Goal: Information Seeking & Learning: Understand process/instructions

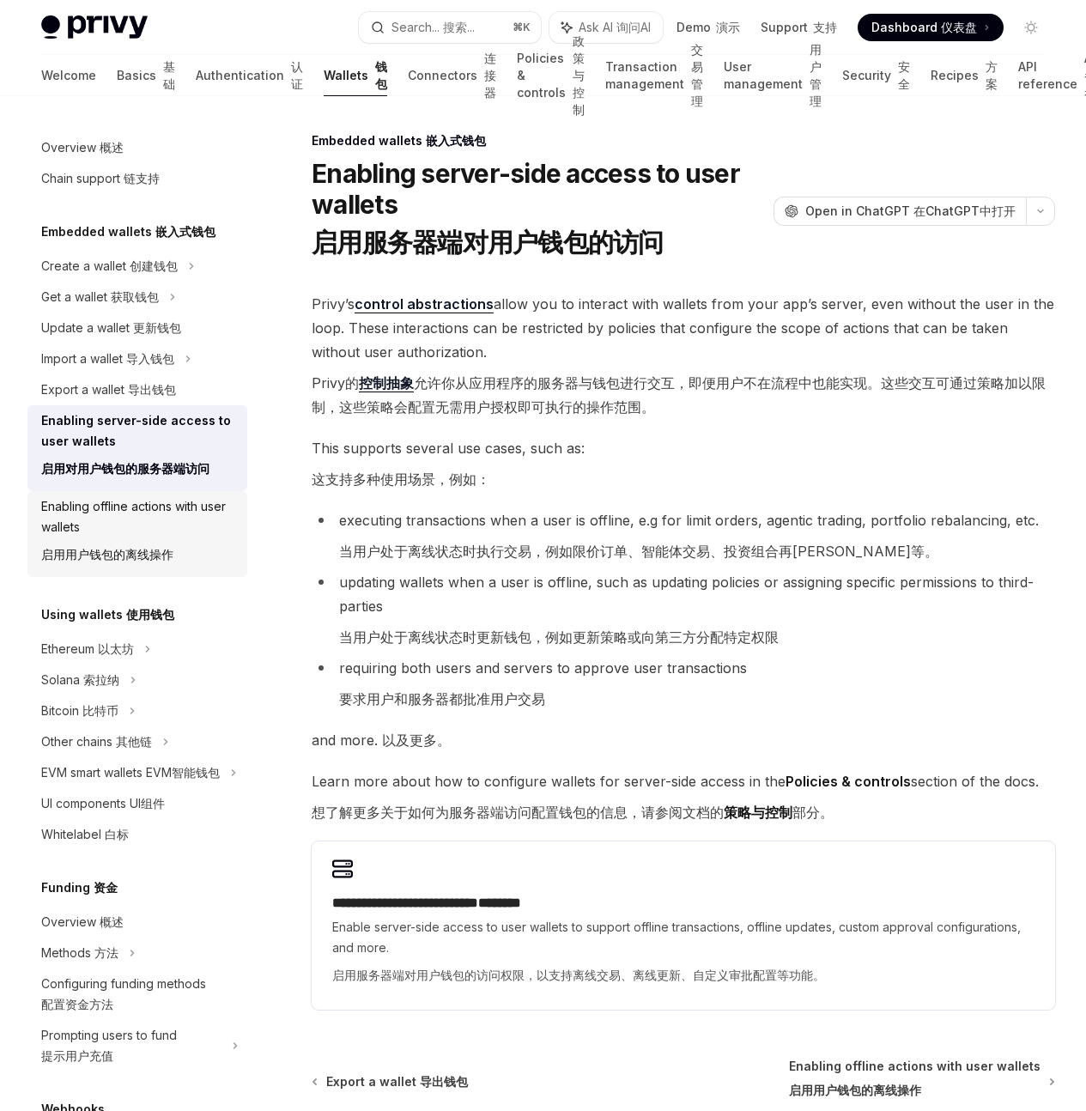
click at [129, 515] on div "Enabling offline actions with user wallets Enabling offline actions with user w…" at bounding box center [139, 534] width 196 height 76
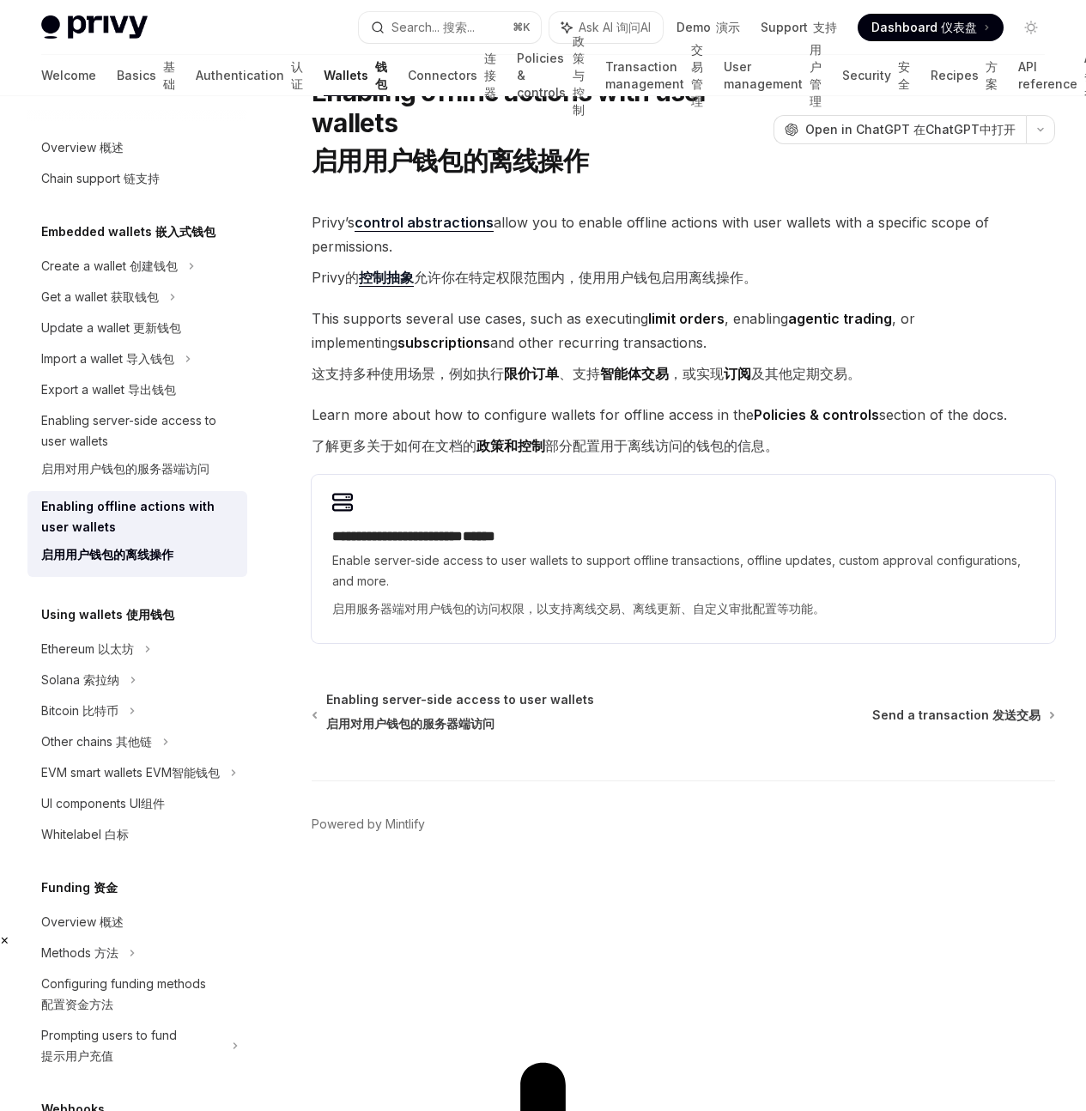
scroll to position [70, 0]
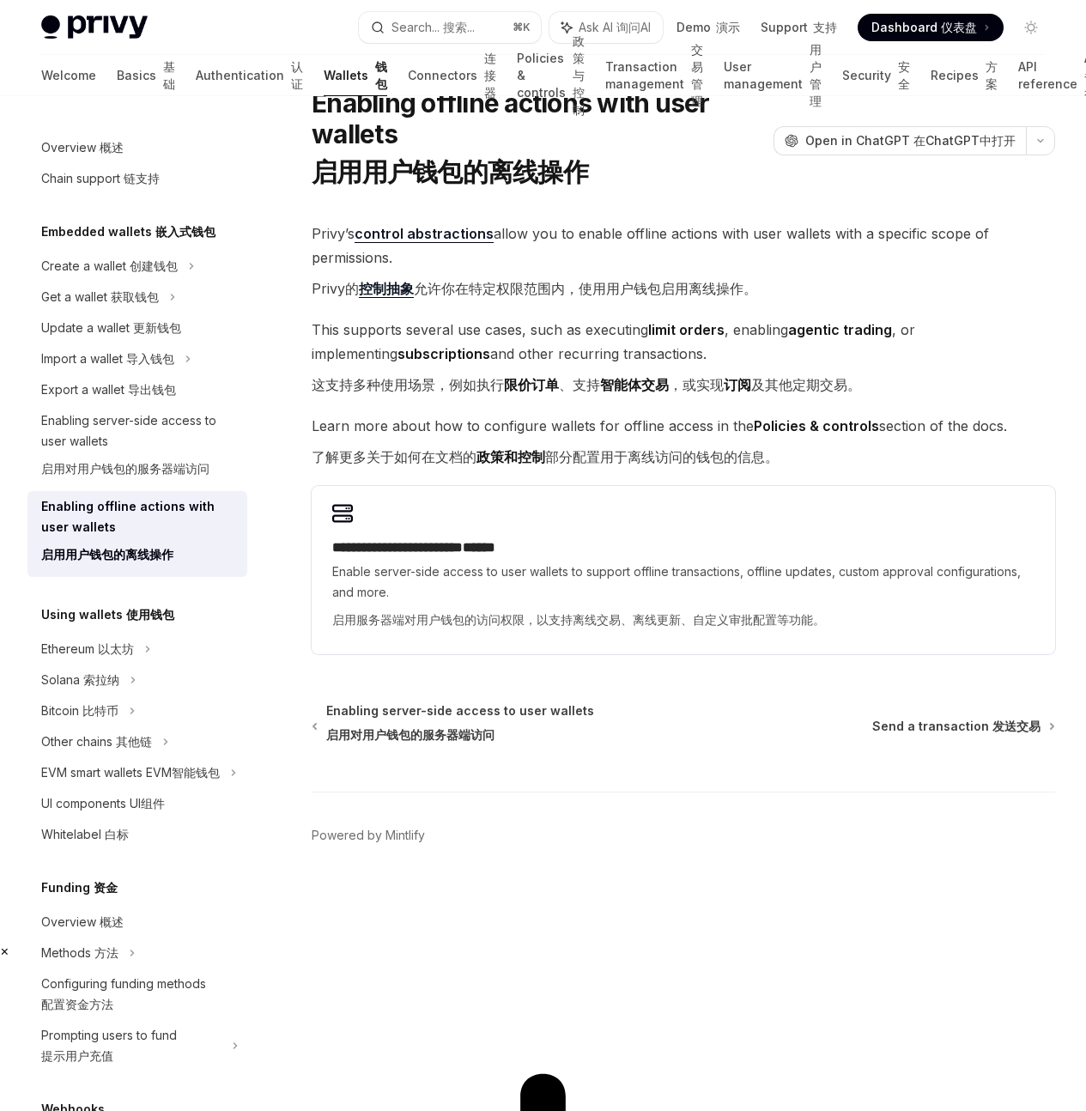
click at [146, 472] on span "启用对用户钱包的服务器端访问" at bounding box center [125, 468] width 168 height 15
type textarea "*"
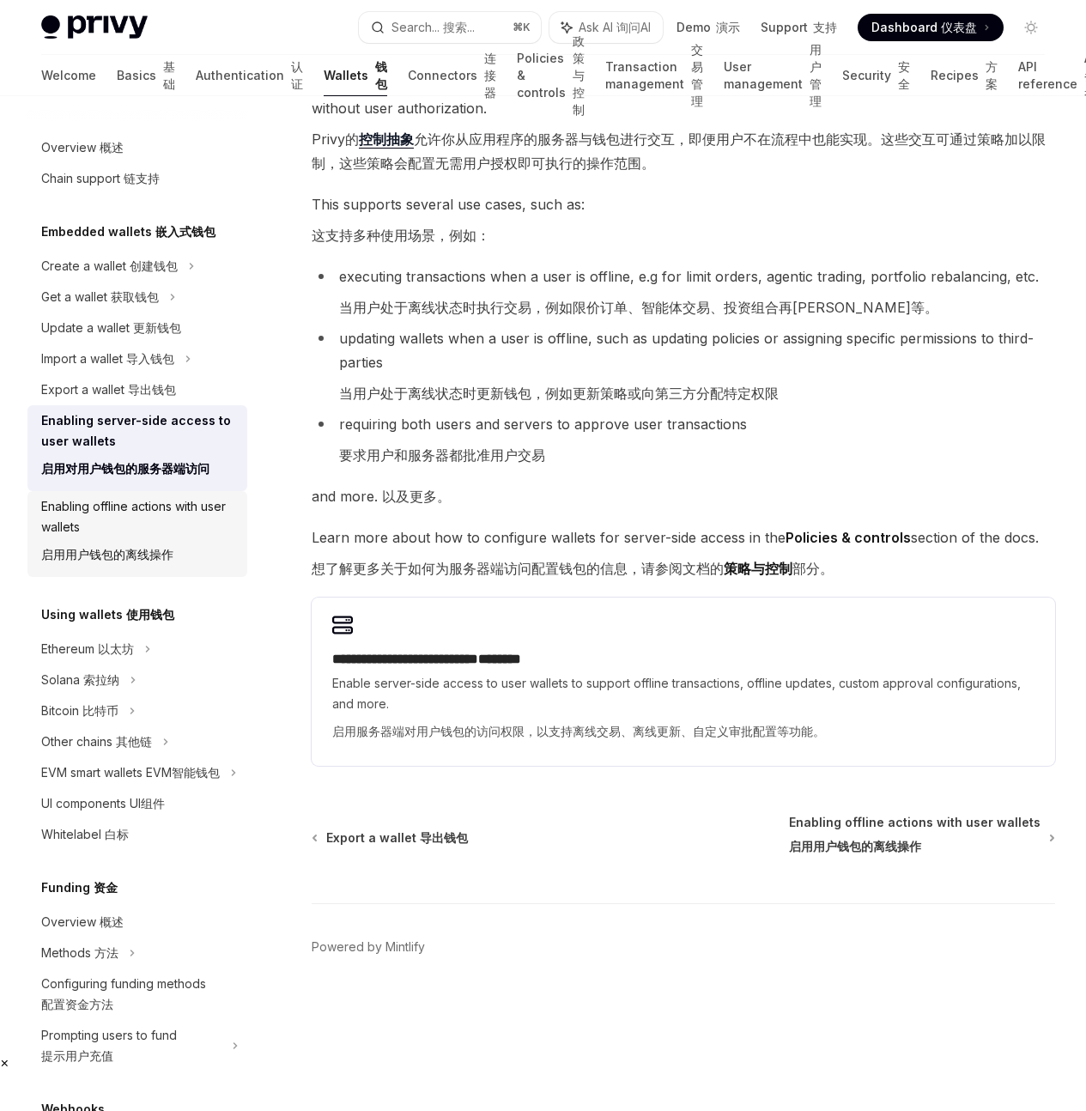
scroll to position [266, 0]
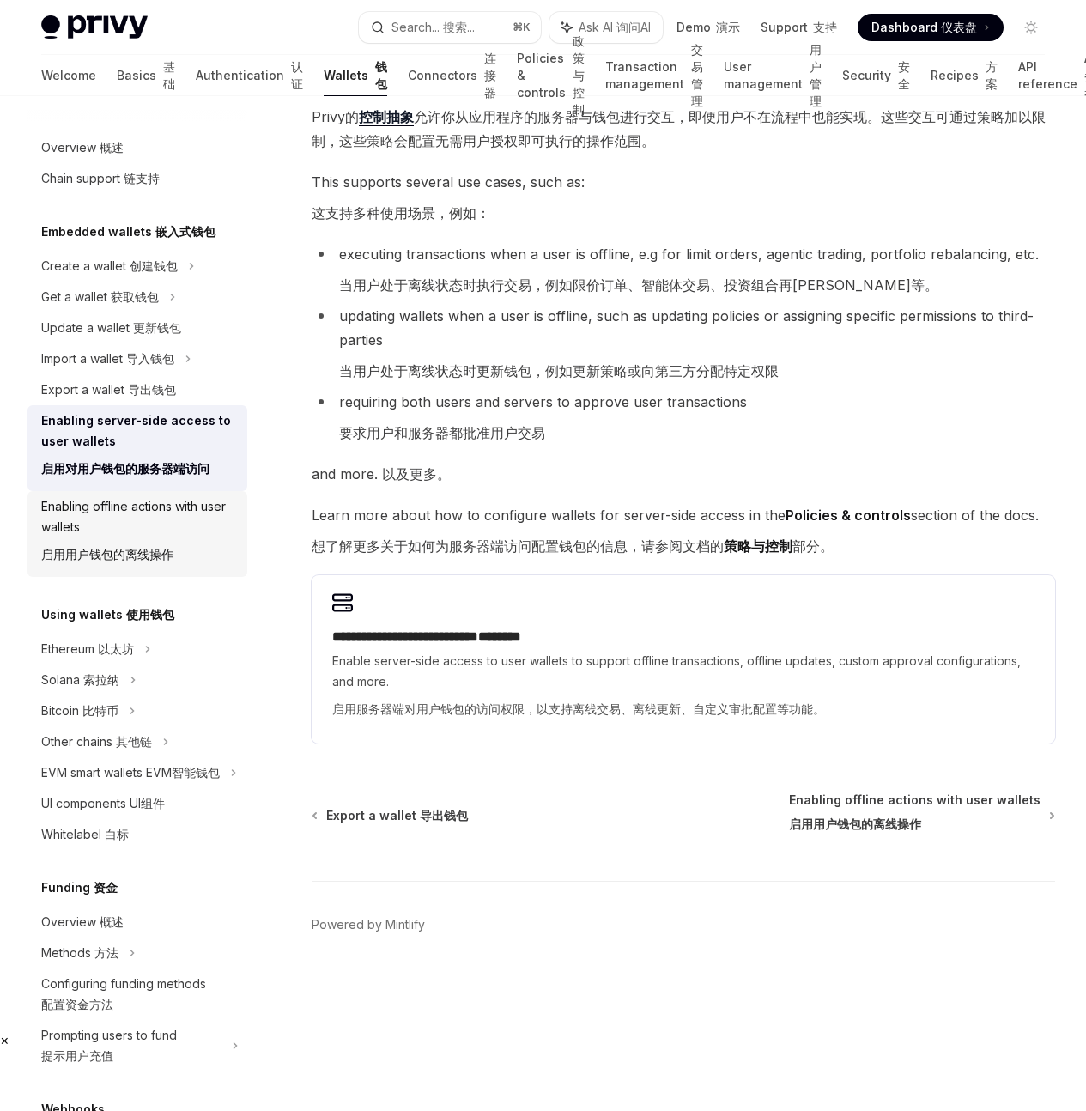
click at [398, 483] on span "以及更多。" at bounding box center [416, 473] width 69 height 17
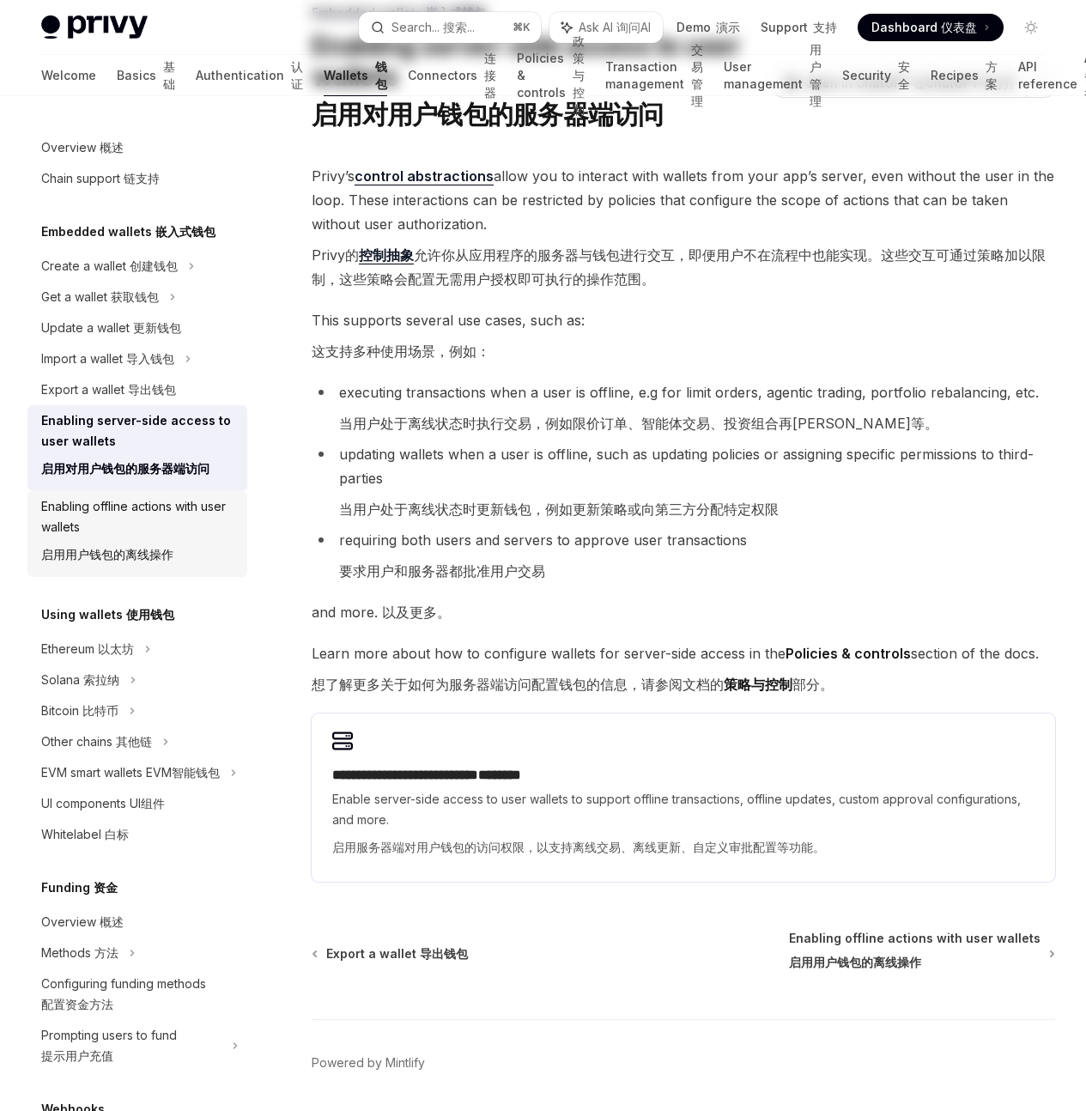
scroll to position [0, 0]
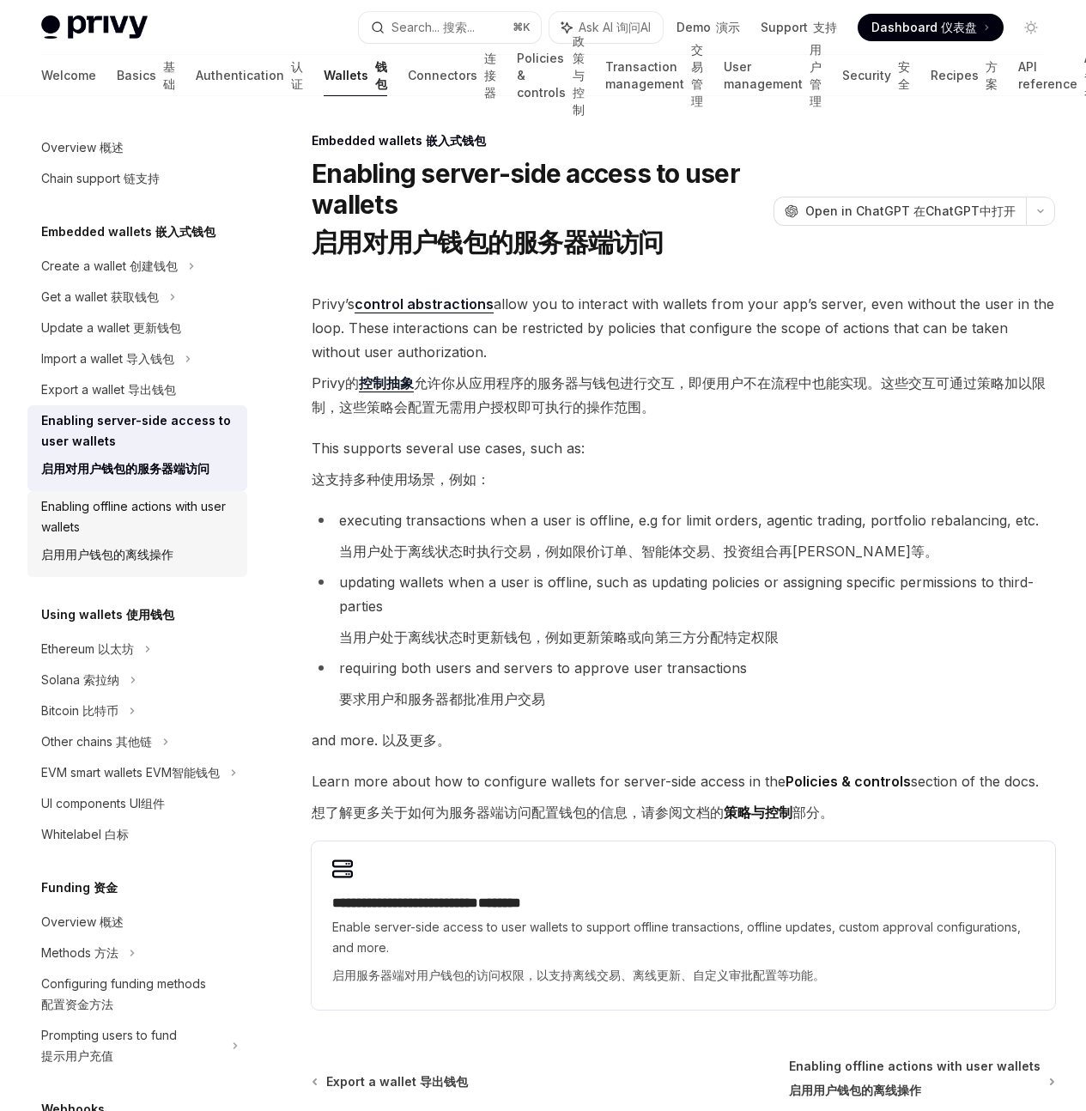
click at [1030, 215] on icon "button" at bounding box center [1040, 211] width 21 height 7
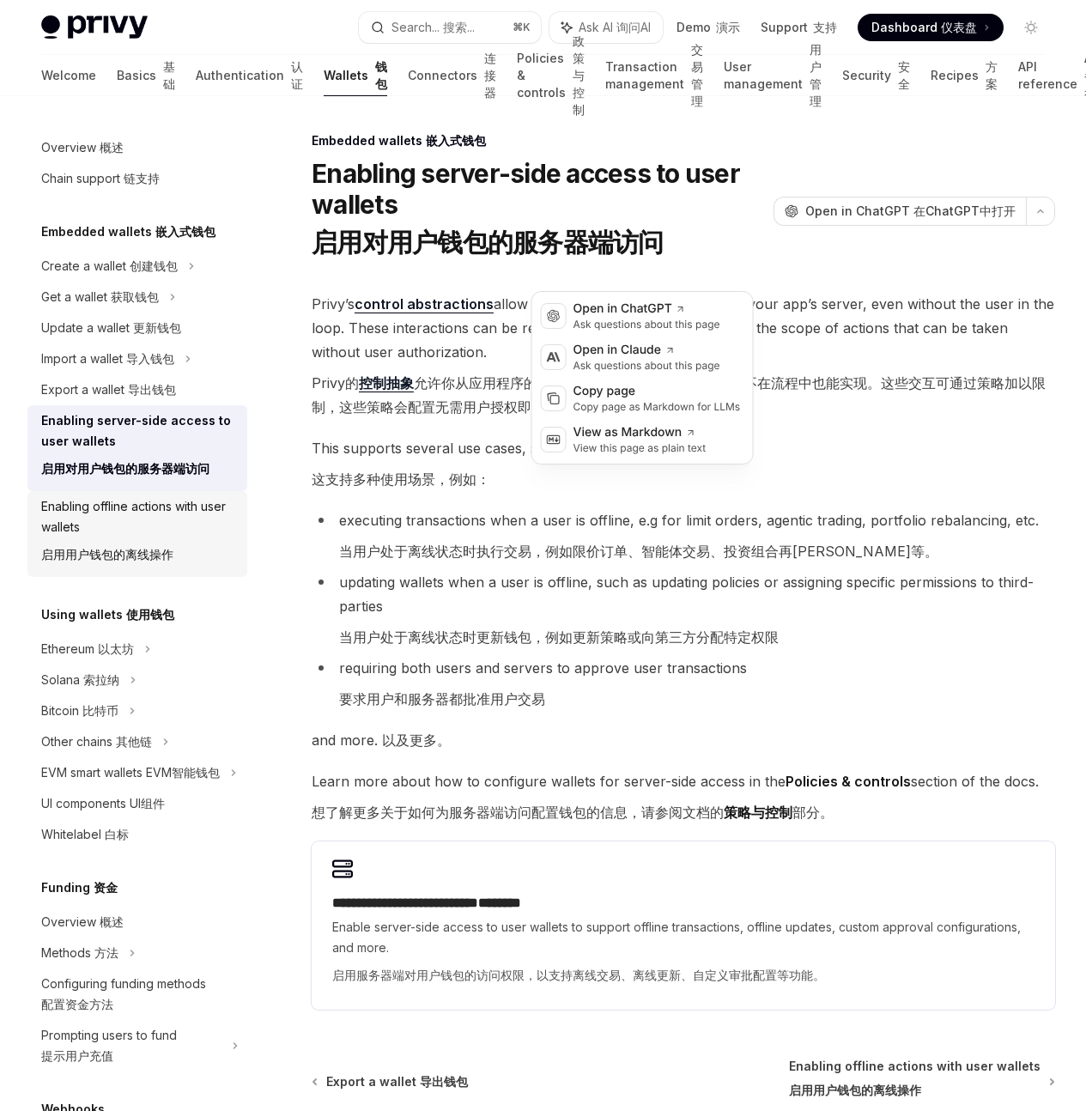
click at [704, 315] on div "Open in ChatGPT" at bounding box center [647, 309] width 147 height 17
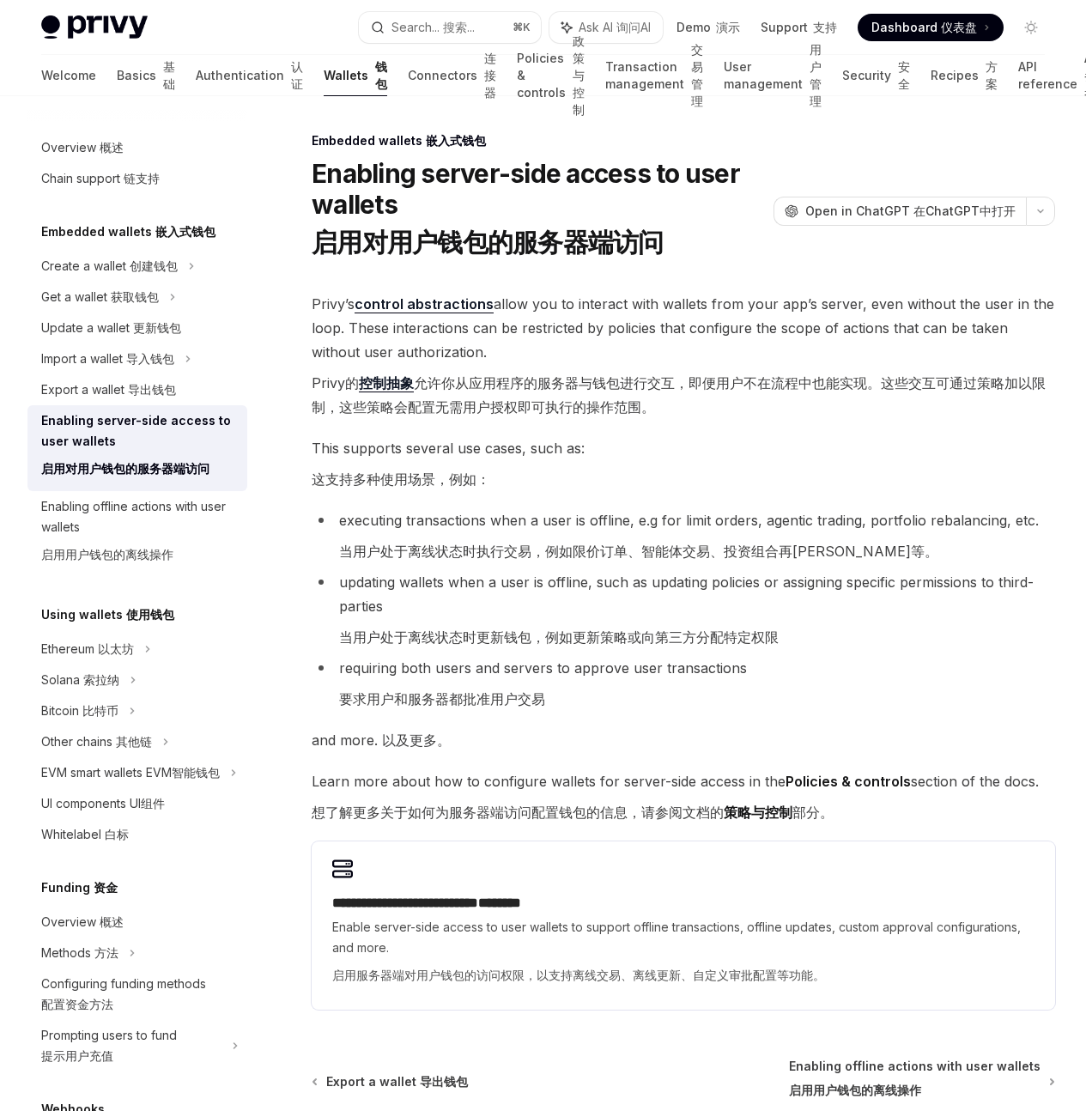
click at [0, 0] on div at bounding box center [0, 0] width 0 height 0
